Goal: Task Accomplishment & Management: Use online tool/utility

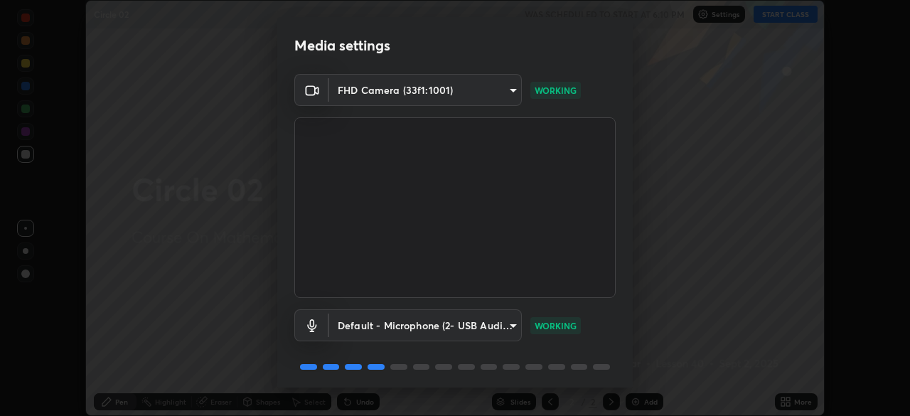
scroll to position [51, 0]
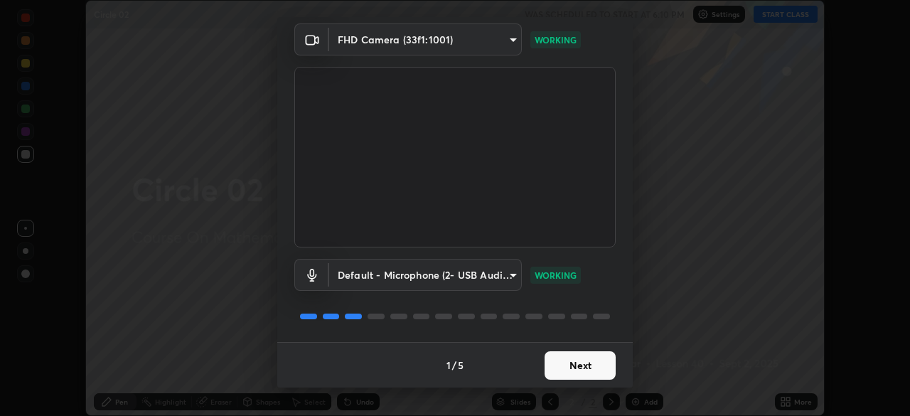
click at [587, 366] on button "Next" at bounding box center [580, 365] width 71 height 28
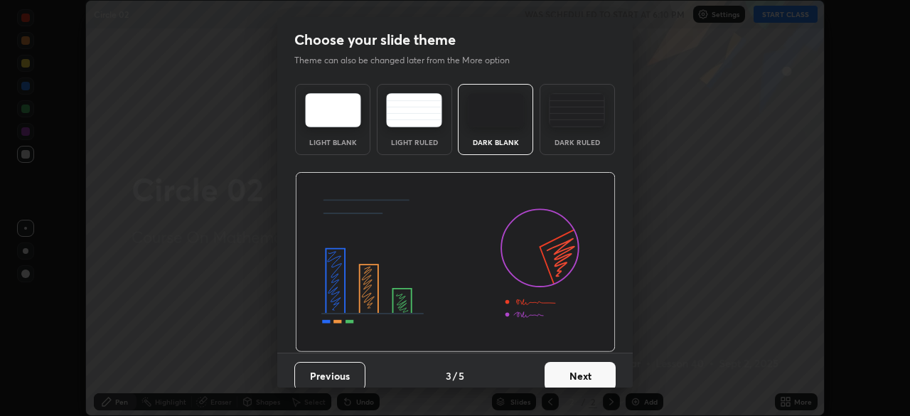
click at [588, 363] on button "Next" at bounding box center [580, 376] width 71 height 28
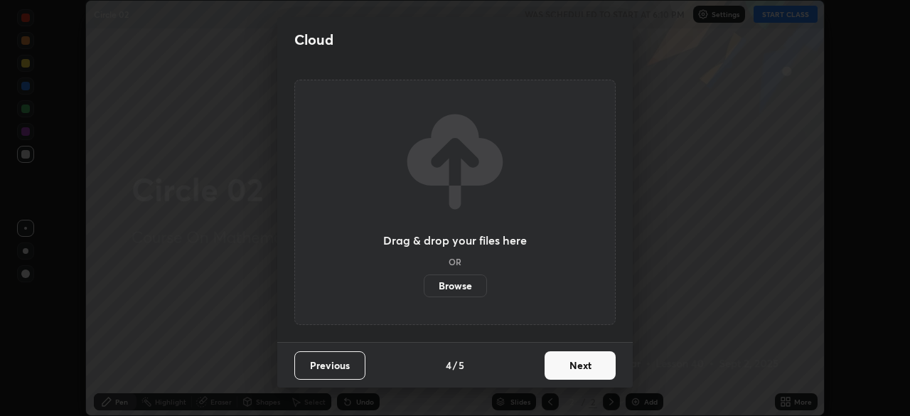
click at [588, 362] on button "Next" at bounding box center [580, 365] width 71 height 28
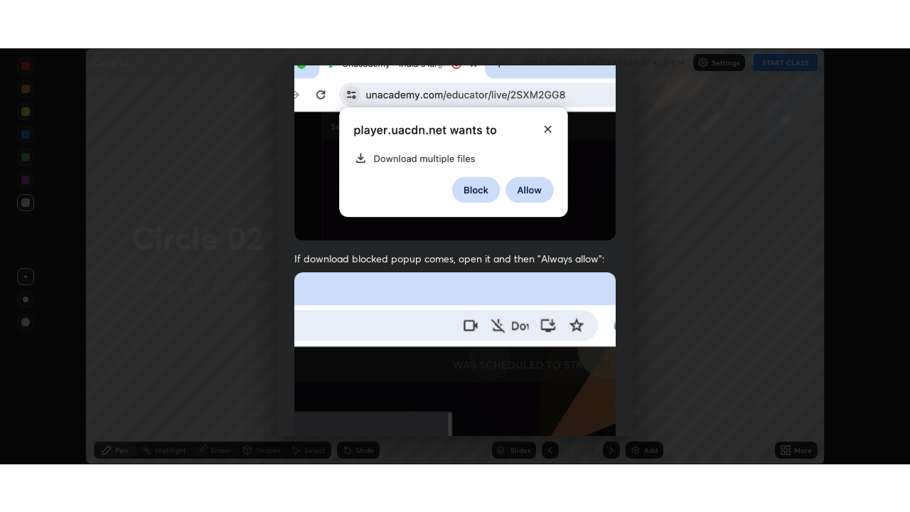
scroll to position [341, 0]
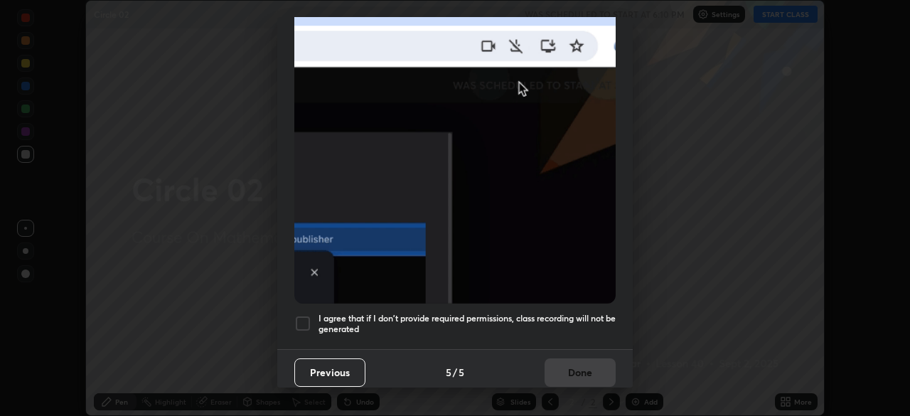
click at [588, 313] on h5 "I agree that if I don't provide required permissions, class recording will not …" at bounding box center [467, 324] width 297 height 22
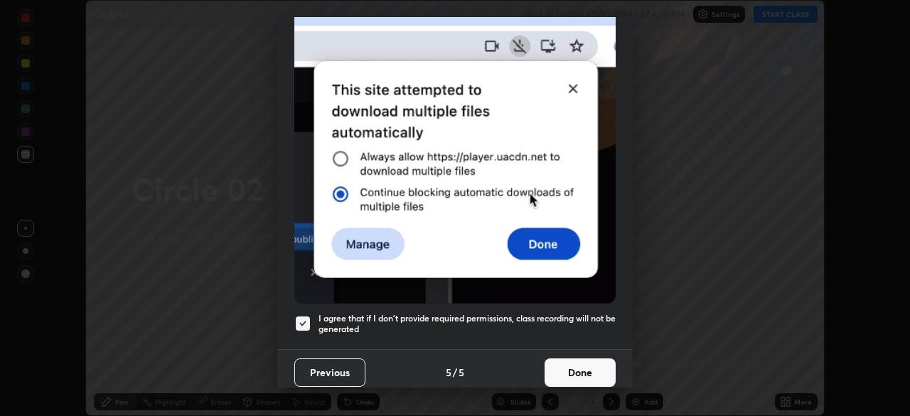
click at [578, 364] on button "Done" at bounding box center [580, 372] width 71 height 28
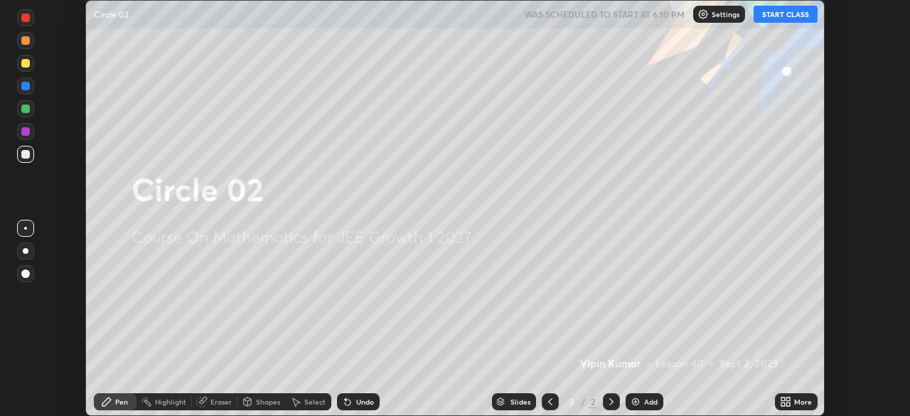
click at [790, 400] on icon at bounding box center [789, 400] width 4 height 4
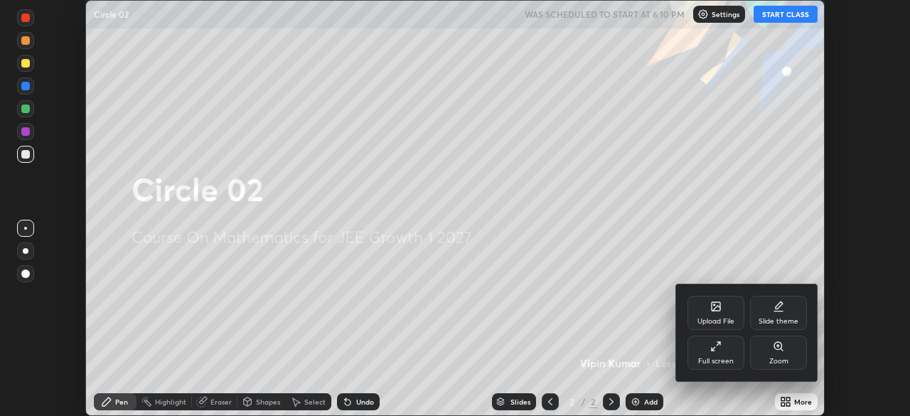
click at [703, 352] on div "Full screen" at bounding box center [716, 353] width 57 height 34
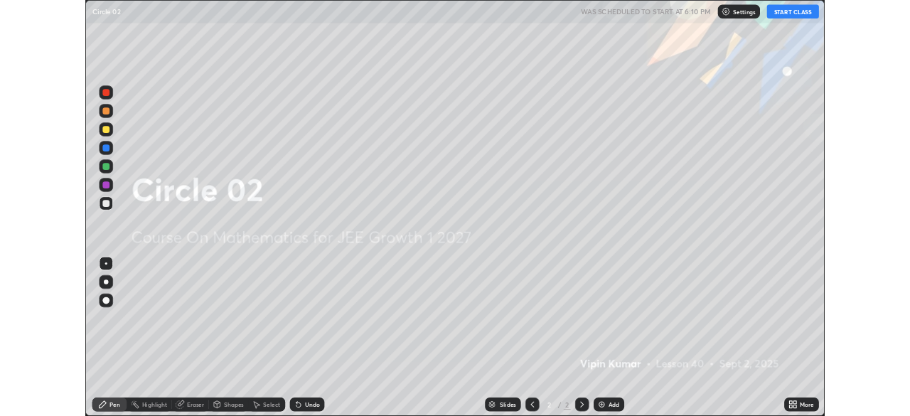
scroll to position [512, 910]
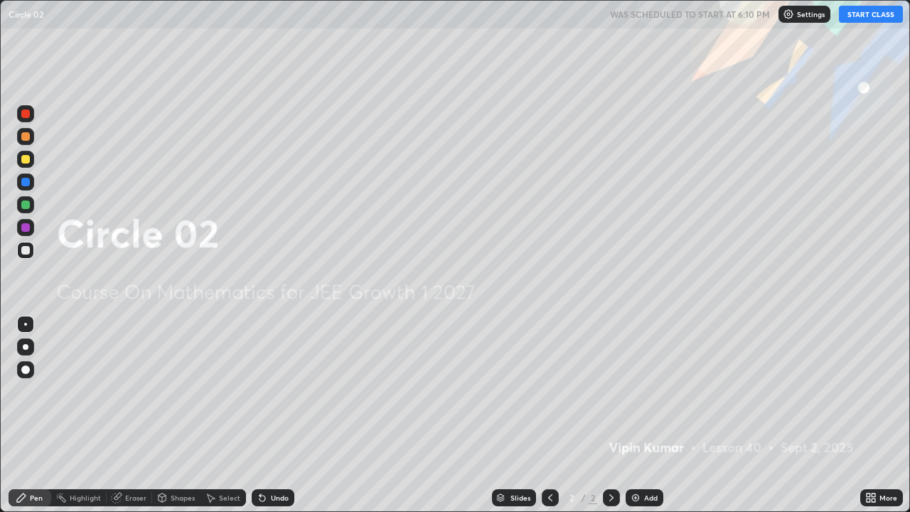
click at [639, 415] on img at bounding box center [635, 497] width 11 height 11
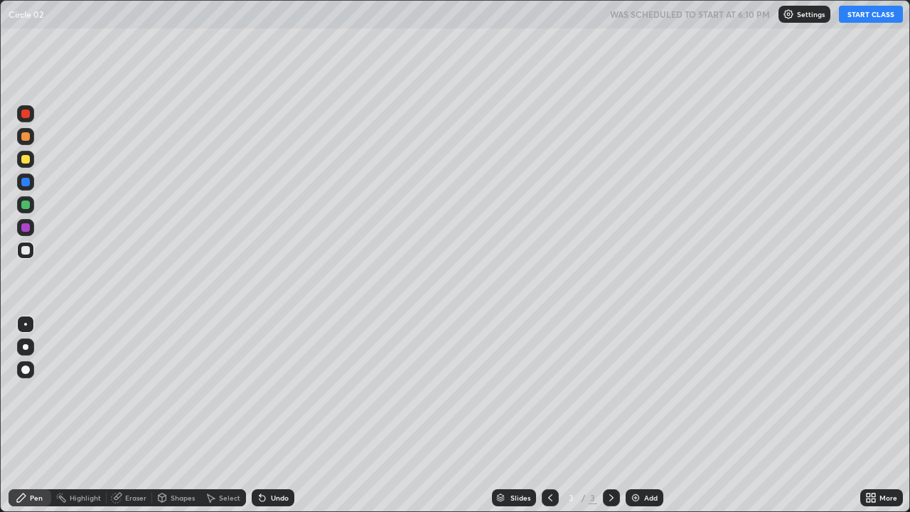
click at [854, 21] on button "START CLASS" at bounding box center [871, 14] width 64 height 17
click at [274, 415] on div "Undo" at bounding box center [280, 497] width 18 height 7
click at [33, 415] on div "Pen" at bounding box center [36, 497] width 13 height 7
click at [26, 230] on div at bounding box center [25, 227] width 9 height 9
click at [127, 415] on div "Eraser" at bounding box center [130, 497] width 46 height 17
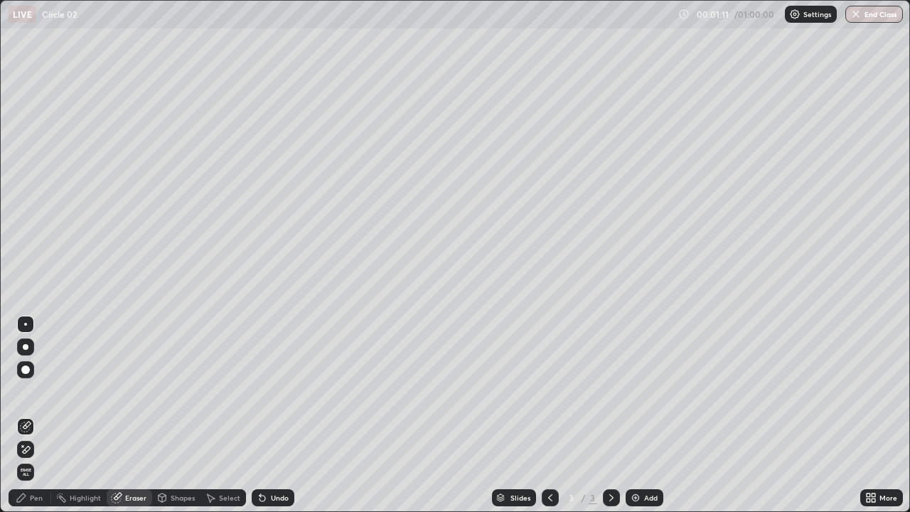
click at [33, 415] on div "Pen" at bounding box center [36, 497] width 13 height 7
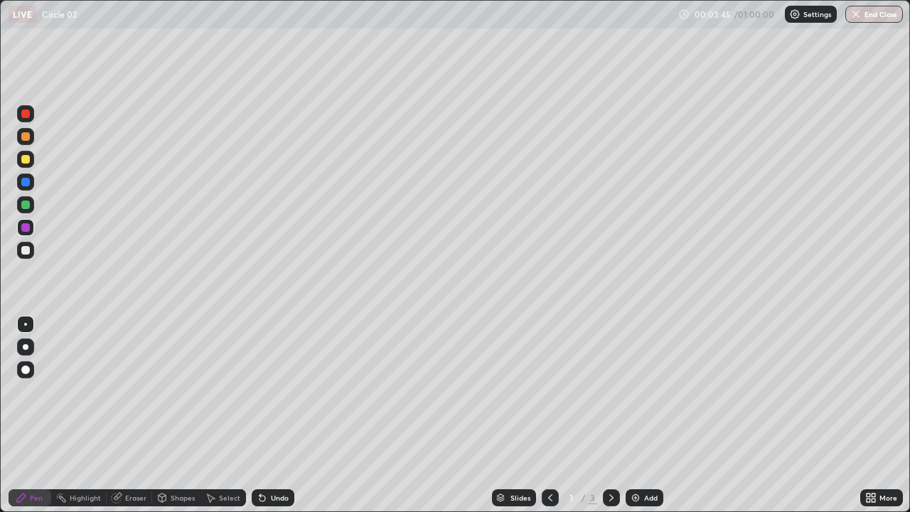
click at [649, 415] on div "Add" at bounding box center [651, 497] width 14 height 7
click at [164, 415] on icon at bounding box center [163, 498] width 8 height 9
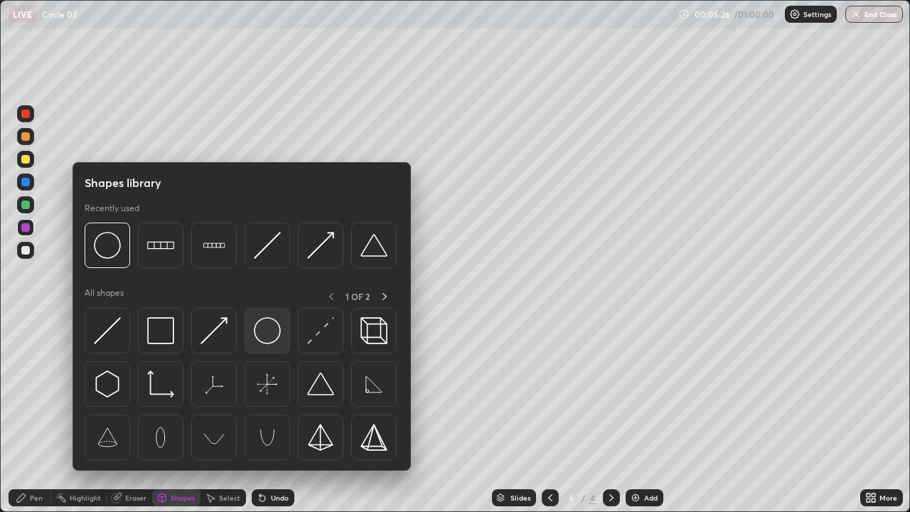
click at [271, 336] on img at bounding box center [267, 330] width 27 height 27
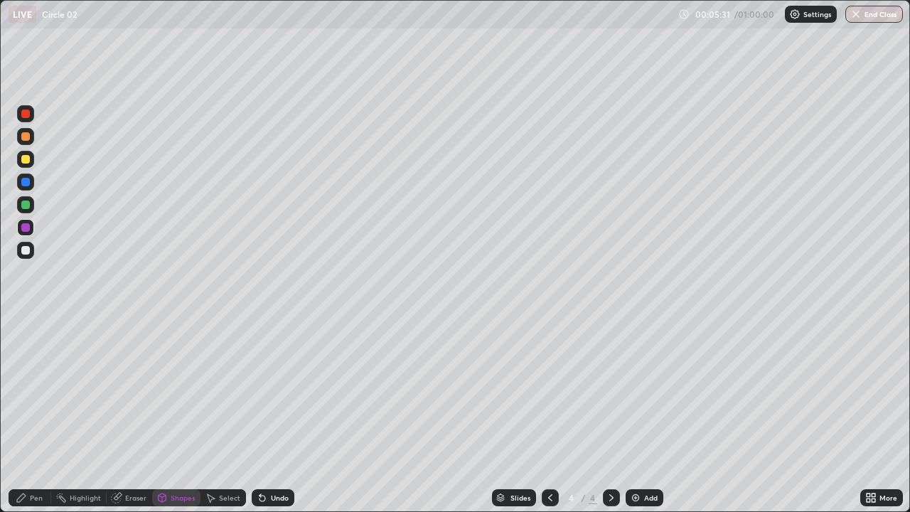
click at [33, 415] on div "Pen" at bounding box center [36, 497] width 13 height 7
click at [26, 255] on div at bounding box center [25, 250] width 17 height 17
click at [278, 415] on div "Undo" at bounding box center [273, 497] width 43 height 17
click at [645, 415] on div "Add" at bounding box center [645, 497] width 38 height 17
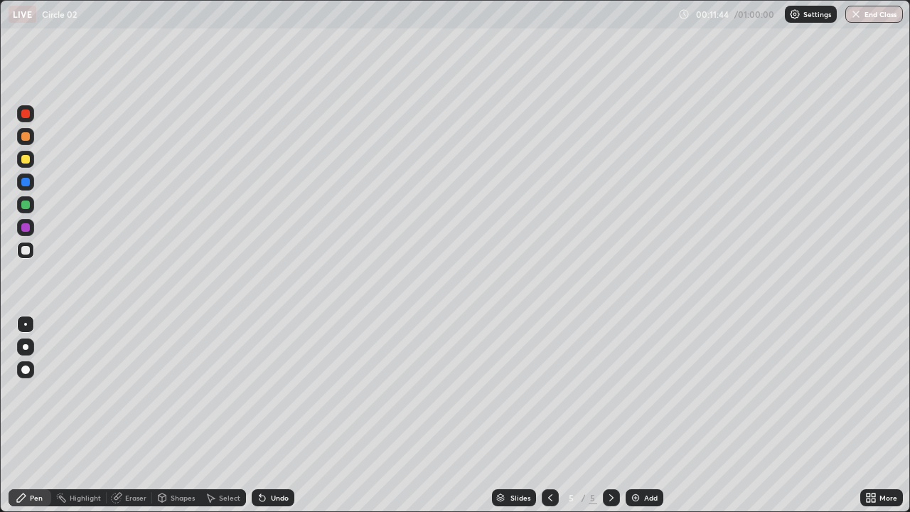
click at [274, 415] on div "Undo" at bounding box center [280, 497] width 18 height 7
click at [644, 415] on div "Add" at bounding box center [645, 497] width 38 height 17
click at [24, 228] on div at bounding box center [25, 227] width 9 height 9
click at [275, 415] on div "Undo" at bounding box center [280, 497] width 18 height 7
click at [277, 415] on div "Undo" at bounding box center [273, 497] width 43 height 17
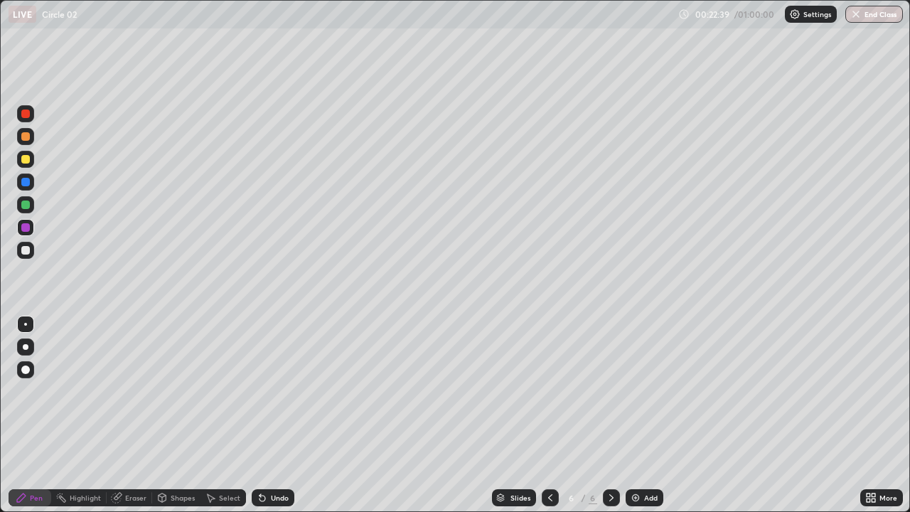
click at [278, 415] on div "Undo" at bounding box center [280, 497] width 18 height 7
click at [549, 415] on icon at bounding box center [550, 497] width 11 height 11
click at [612, 415] on icon at bounding box center [612, 497] width 4 height 7
click at [642, 415] on div "Add" at bounding box center [645, 497] width 38 height 17
click at [267, 415] on div "Undo" at bounding box center [273, 497] width 43 height 17
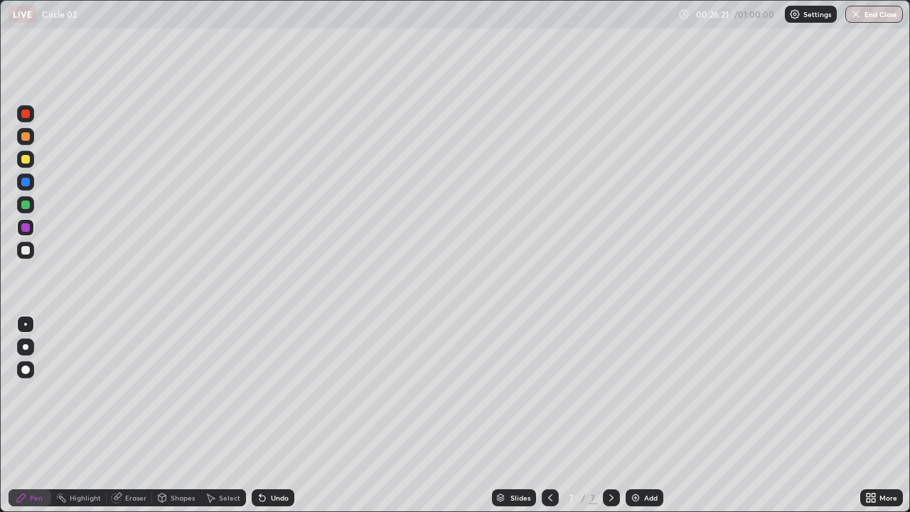
click at [272, 415] on div "Undo" at bounding box center [280, 497] width 18 height 7
click at [275, 415] on div "Undo" at bounding box center [280, 497] width 18 height 7
click at [280, 415] on div "Undo" at bounding box center [280, 497] width 18 height 7
click at [282, 415] on div "Undo" at bounding box center [280, 497] width 18 height 7
click at [275, 415] on div "Undo" at bounding box center [273, 497] width 43 height 17
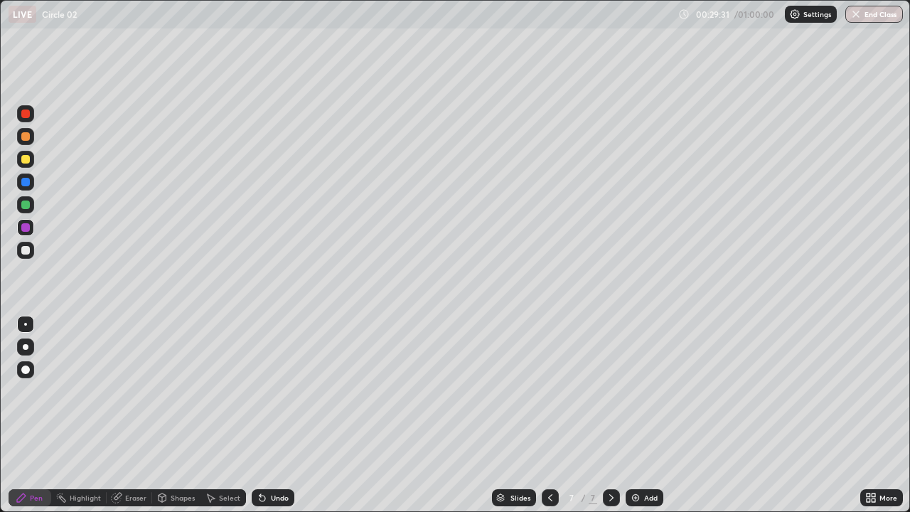
click at [653, 415] on div "Add" at bounding box center [651, 497] width 14 height 7
click at [280, 415] on div "Undo" at bounding box center [280, 497] width 18 height 7
click at [883, 415] on div "More" at bounding box center [889, 497] width 18 height 7
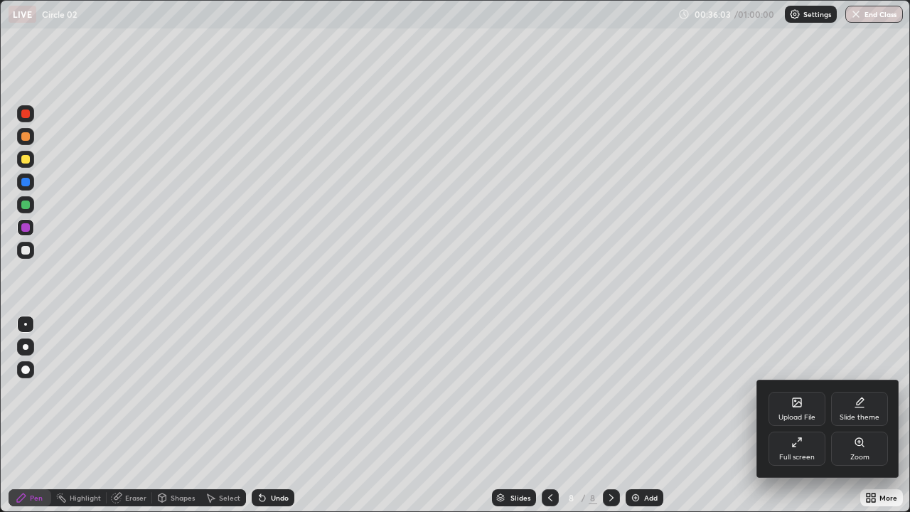
click at [649, 415] on div at bounding box center [455, 256] width 910 height 512
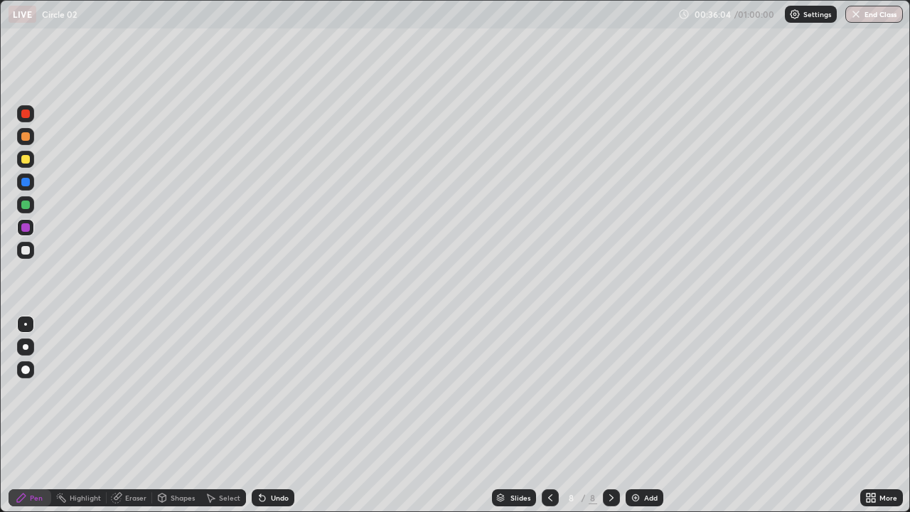
click at [649, 415] on div "Add" at bounding box center [651, 497] width 14 height 7
click at [651, 415] on div "Add" at bounding box center [651, 497] width 14 height 7
click at [634, 415] on div "Add" at bounding box center [645, 497] width 38 height 17
click at [872, 14] on button "End Class" at bounding box center [875, 14] width 58 height 17
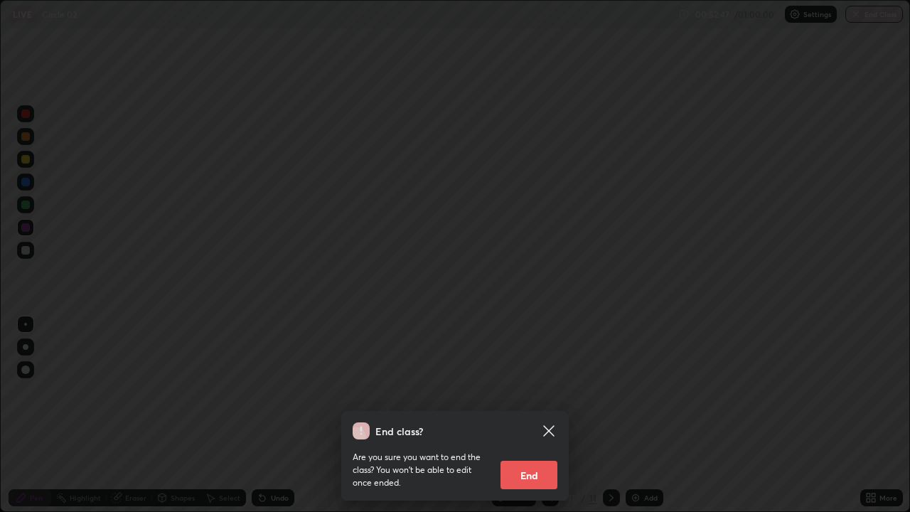
click at [533, 415] on button "End" at bounding box center [529, 475] width 57 height 28
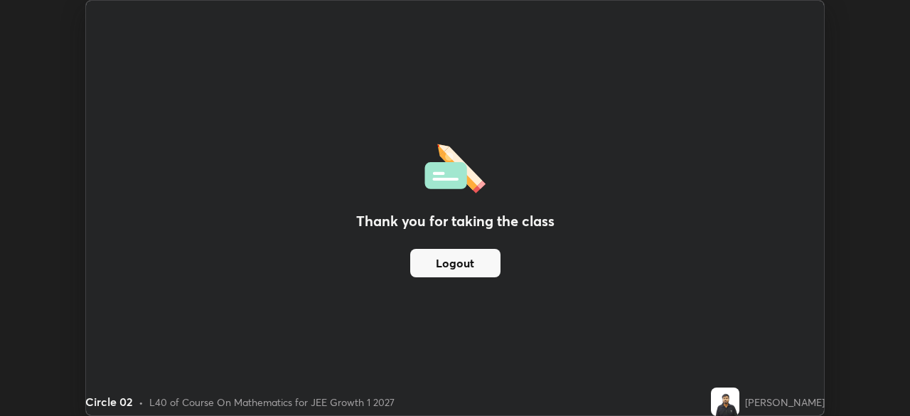
scroll to position [70715, 70220]
